Goal: Find specific page/section: Find specific page/section

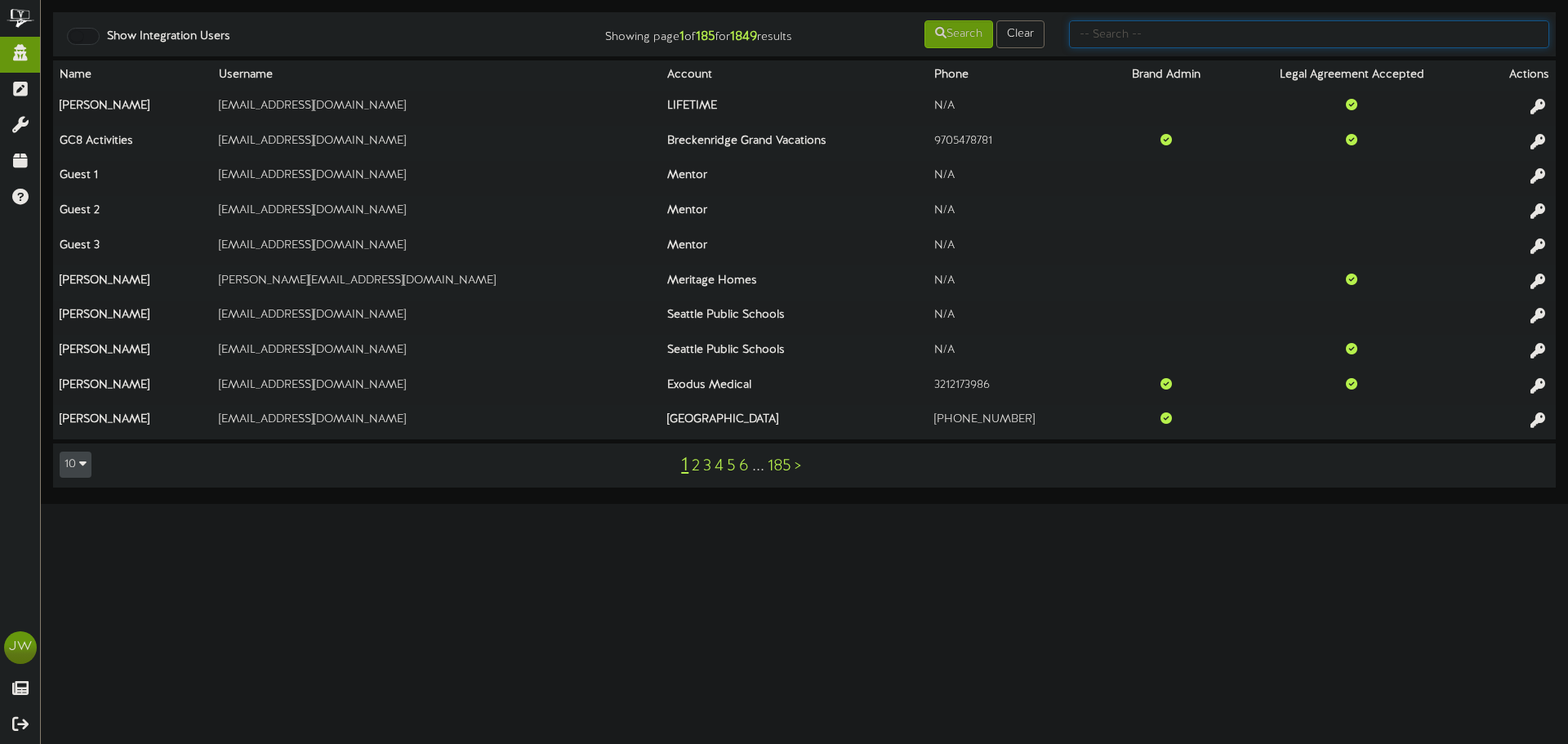
click at [1151, 34] on input "text" at bounding box center [1309, 34] width 480 height 28
type input "revel"
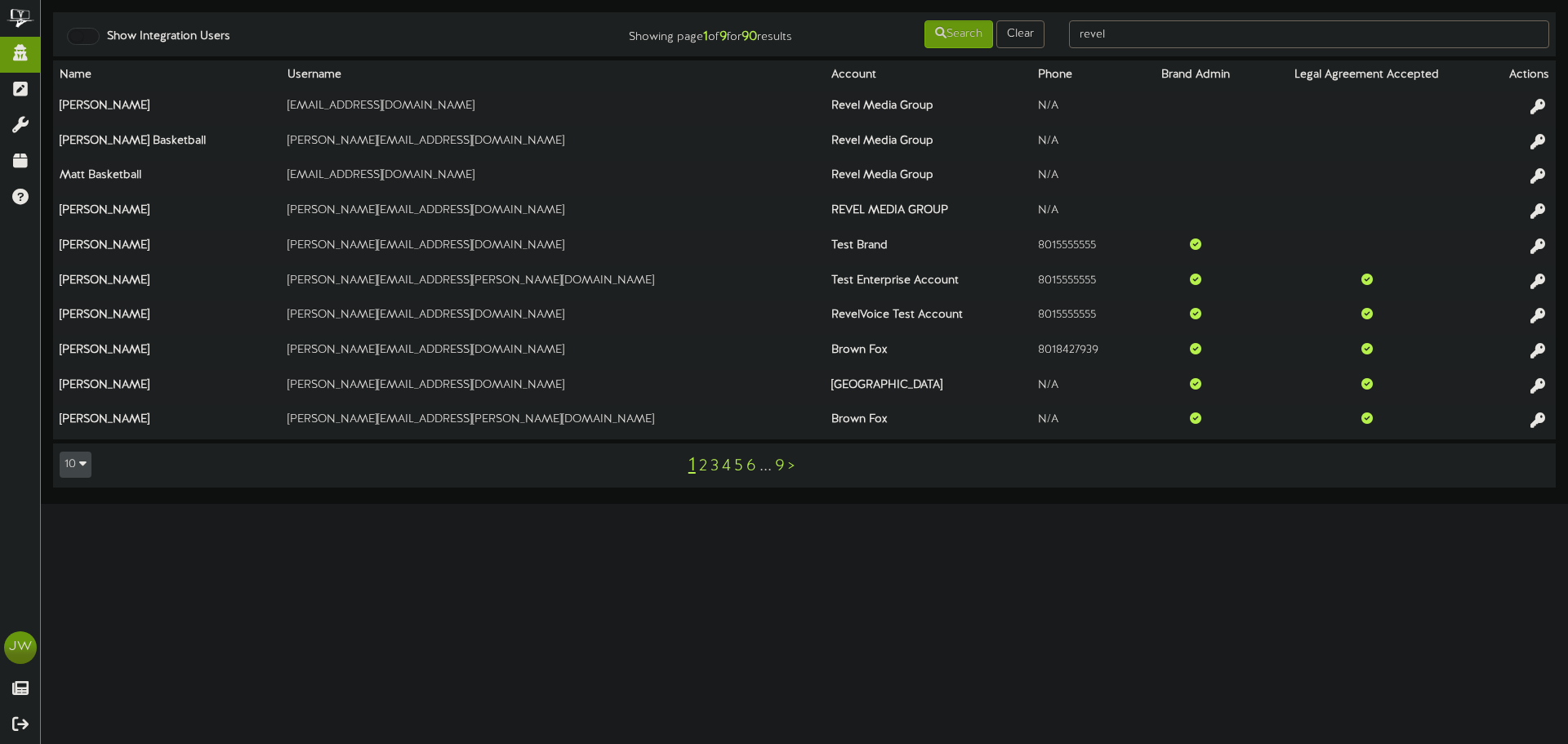
click at [792, 468] on link ">" at bounding box center [792, 466] width 7 height 18
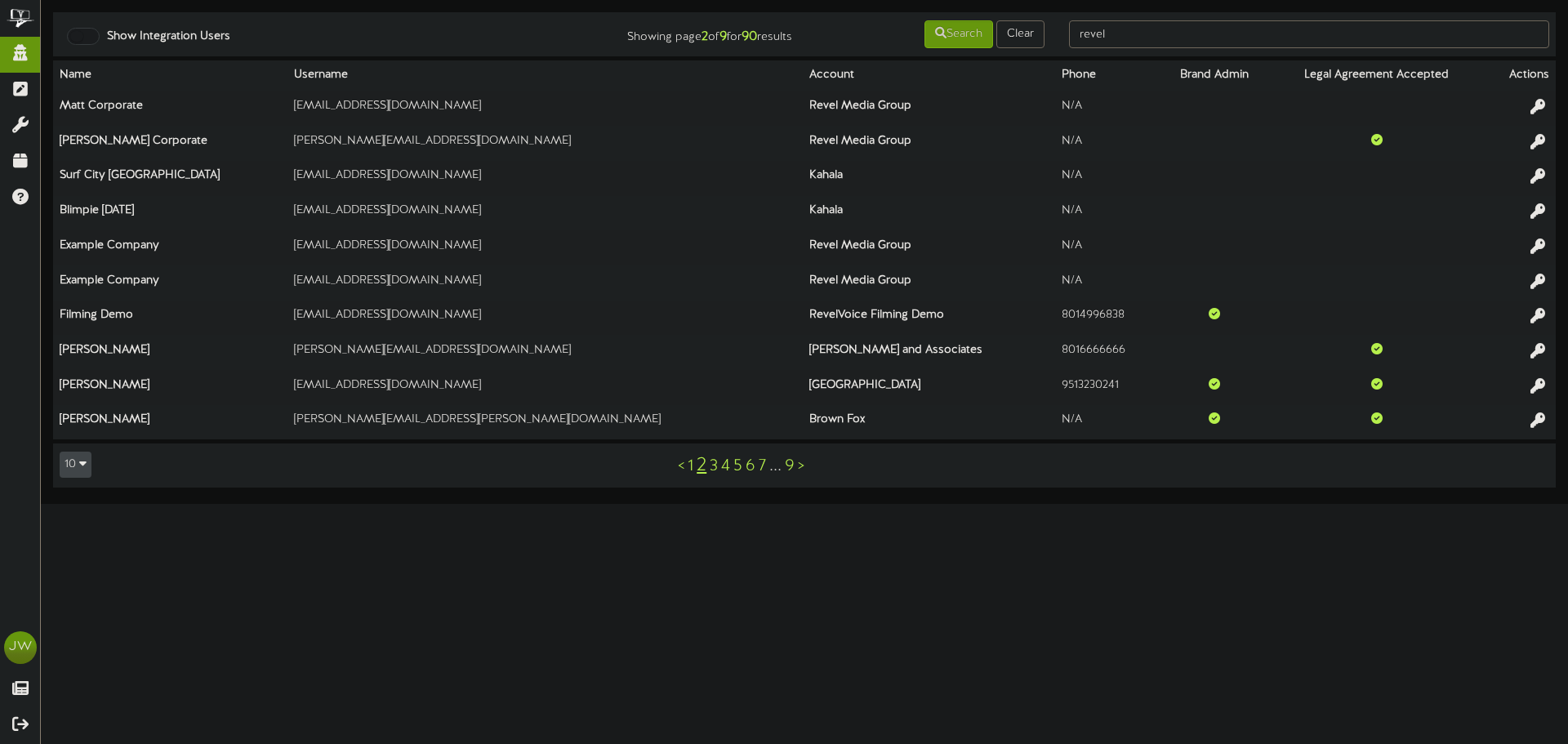
click at [802, 467] on link ">" at bounding box center [801, 466] width 7 height 18
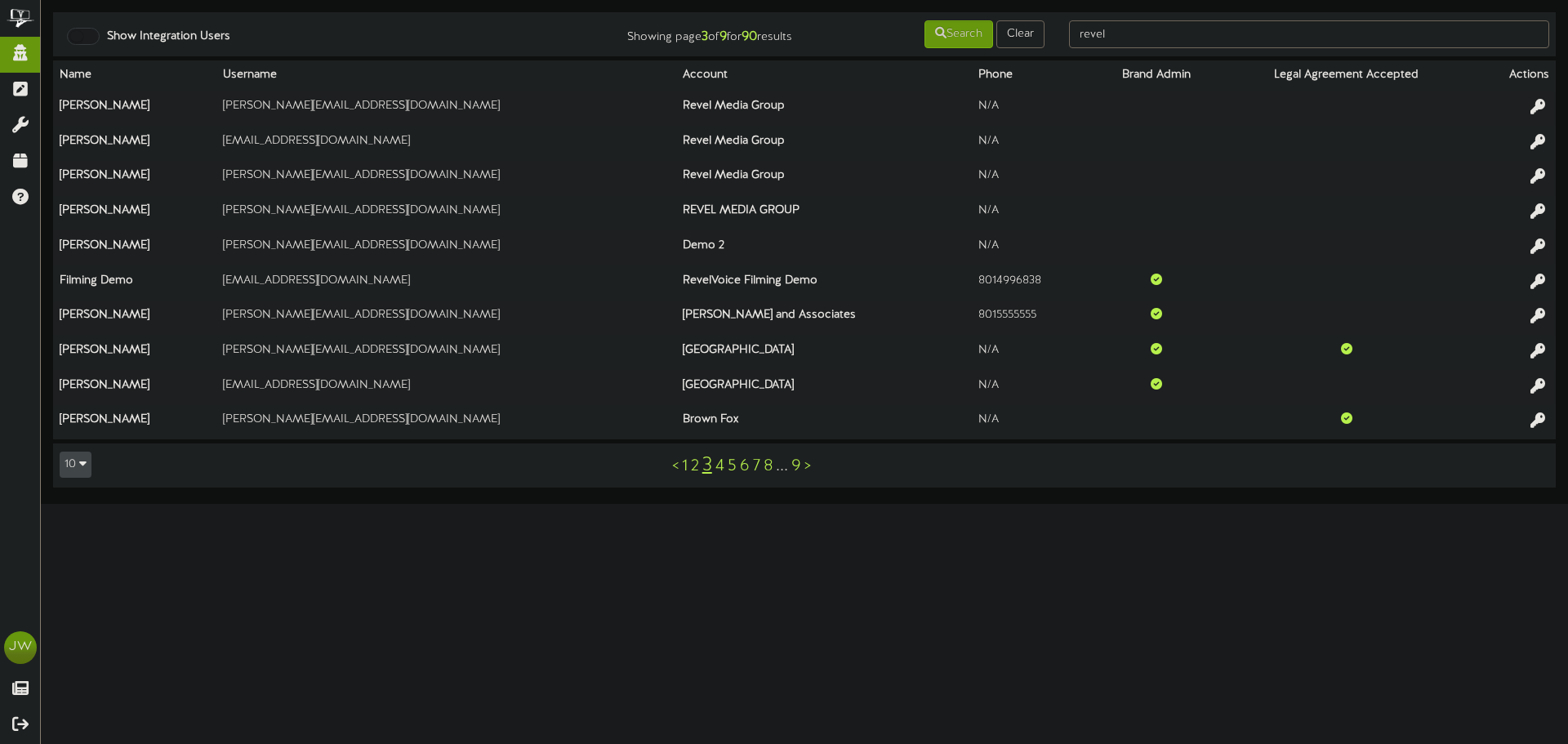
click at [806, 467] on link ">" at bounding box center [808, 466] width 7 height 18
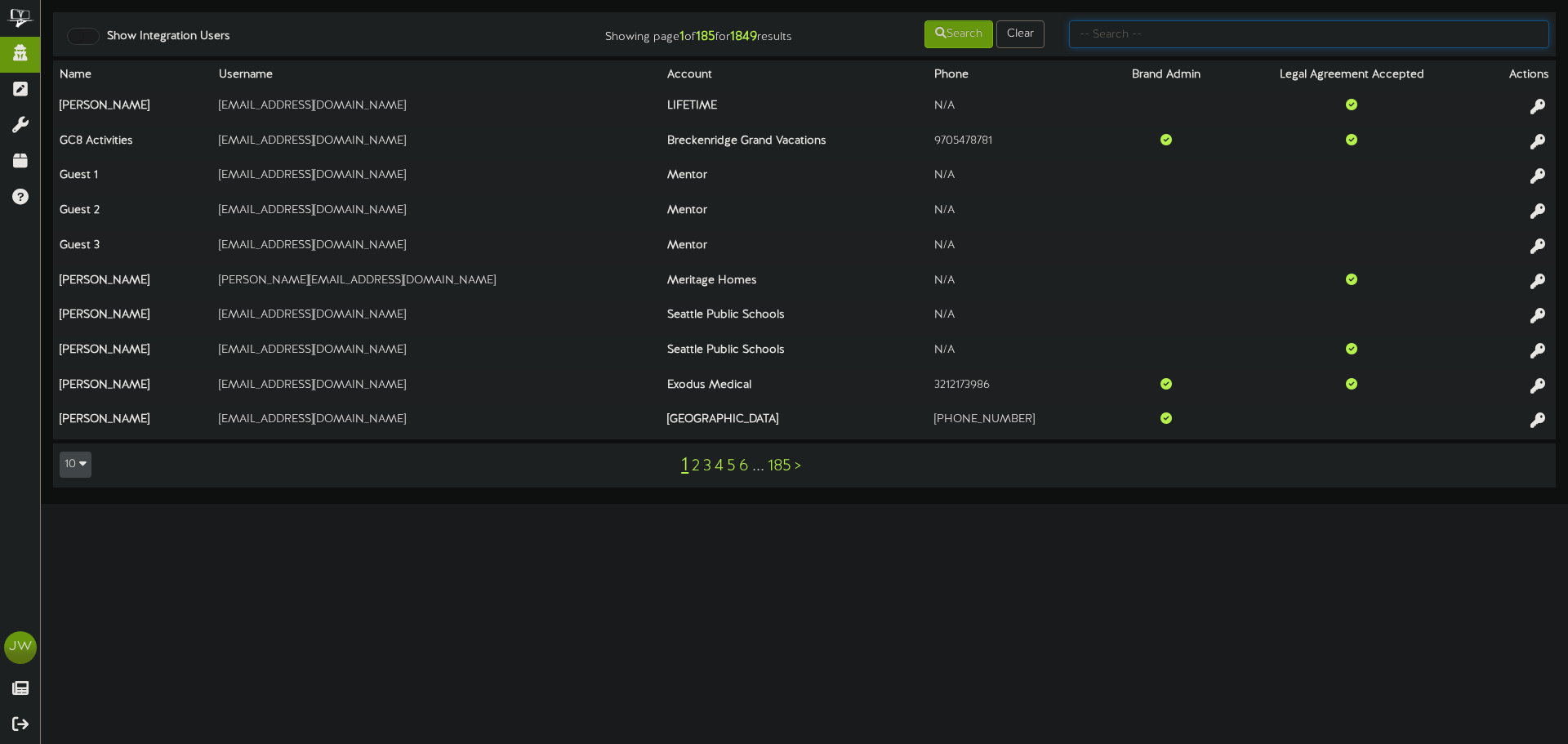
click at [1208, 44] on input "text" at bounding box center [1309, 34] width 480 height 28
type input "revel"
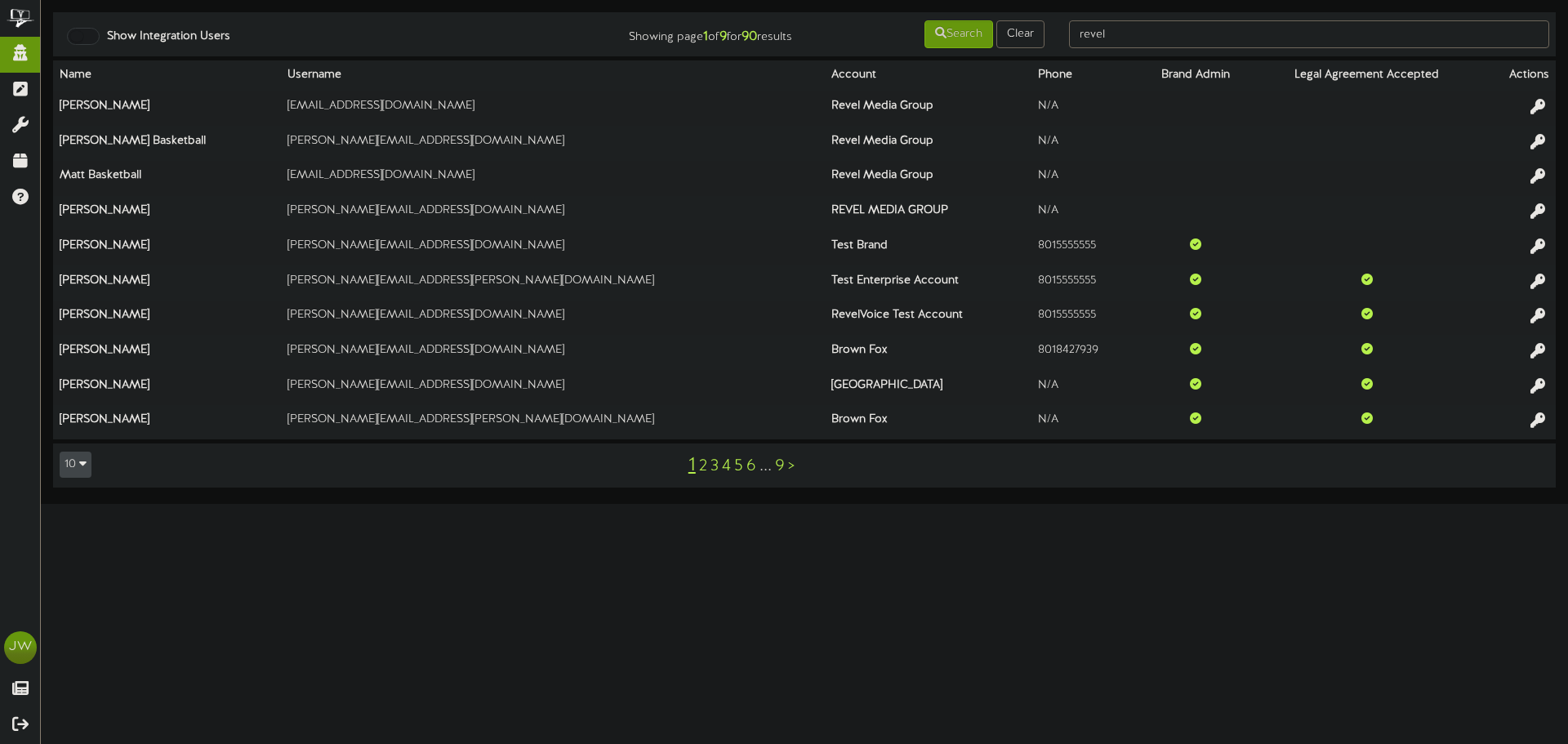
click at [792, 472] on link ">" at bounding box center [792, 466] width 7 height 18
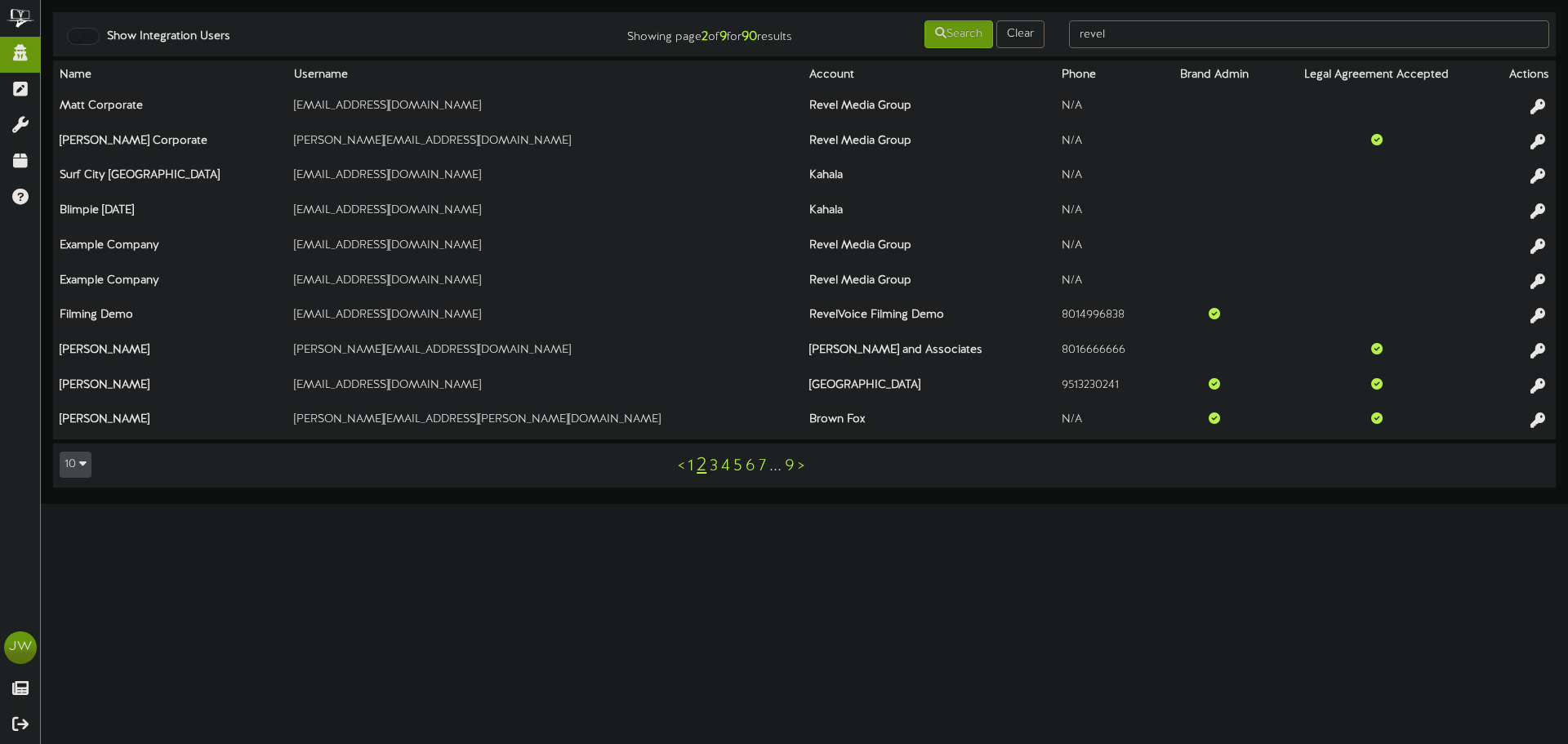
click at [806, 466] on div "< 1 2 3 4 5 6 7 ... 9 >" at bounding box center [742, 465] width 379 height 31
click at [802, 463] on link ">" at bounding box center [801, 466] width 7 height 18
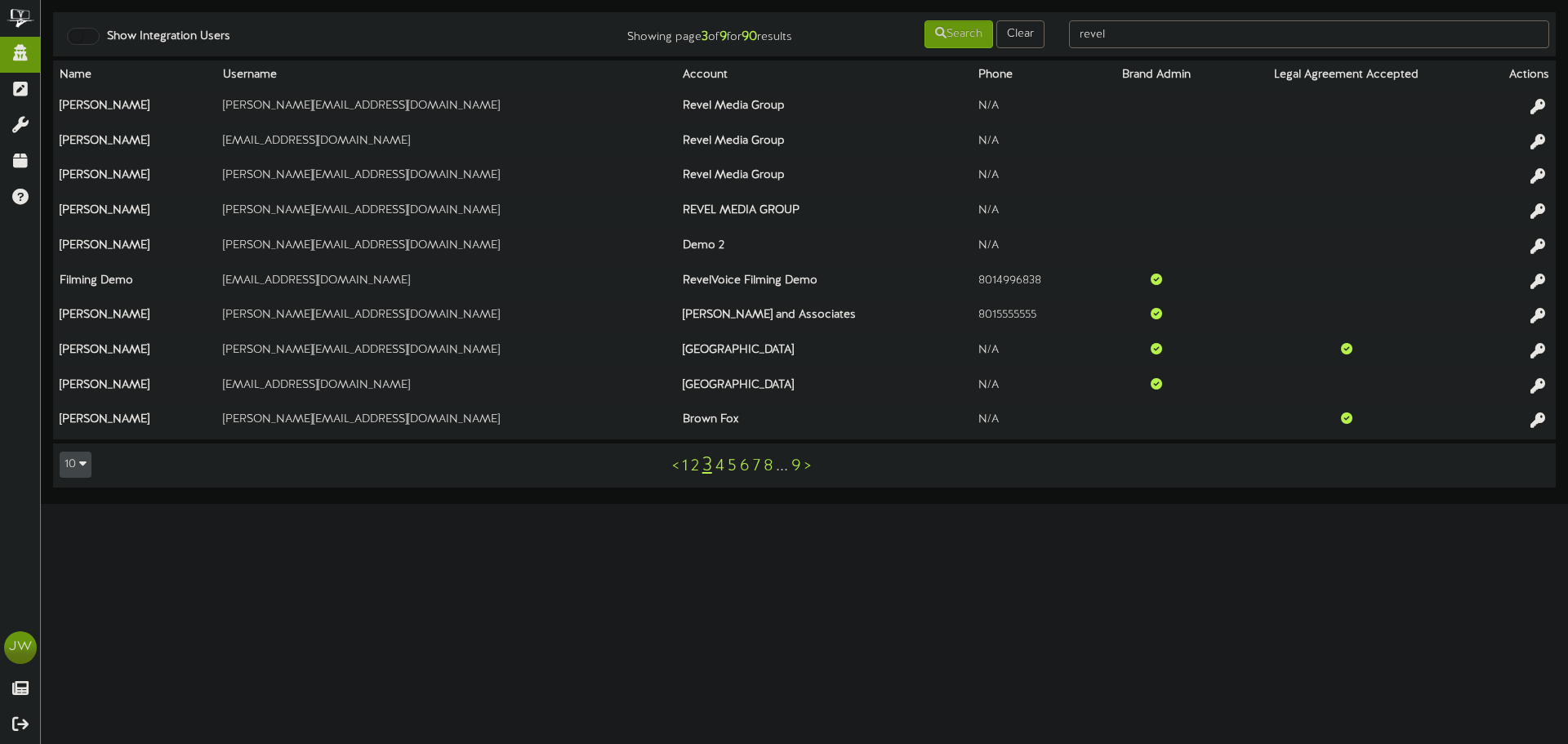
click at [809, 464] on link ">" at bounding box center [808, 466] width 7 height 18
